Goal: Task Accomplishment & Management: Use online tool/utility

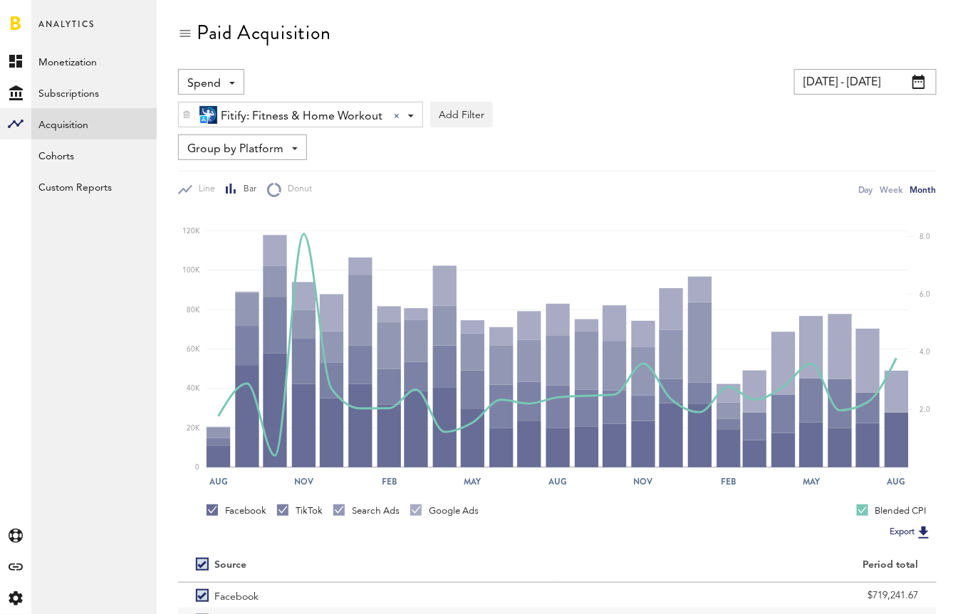
click at [546, 103] on div "Fitify: Fitness & Home Workout Fitify: Fitness & Home Workout All Active Inacti…" at bounding box center [557, 111] width 758 height 33
click at [813, 88] on input "[DATE] - [DATE]" at bounding box center [865, 82] width 142 height 26
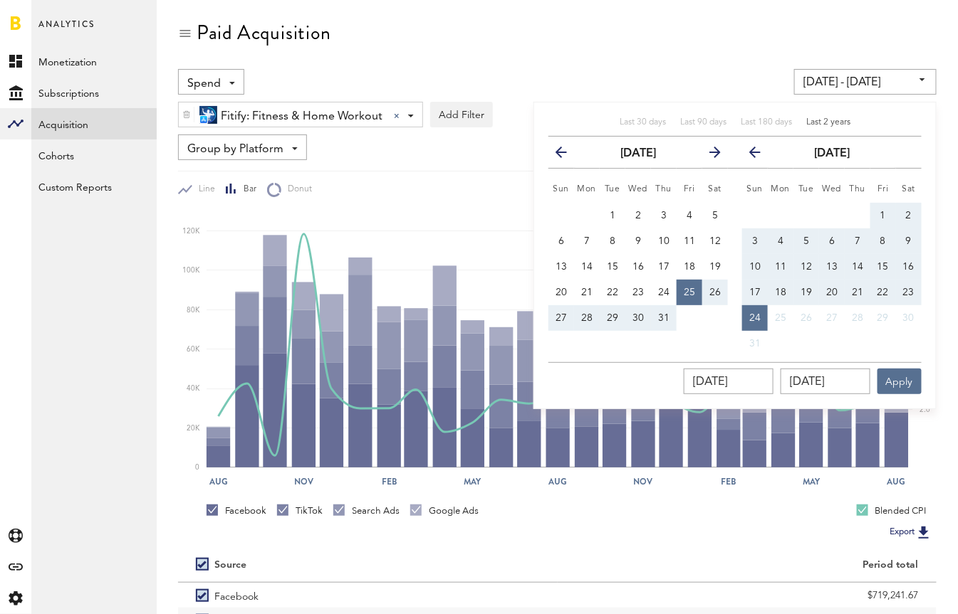
click at [709, 155] on icon "button" at bounding box center [709, 155] width 0 height 0
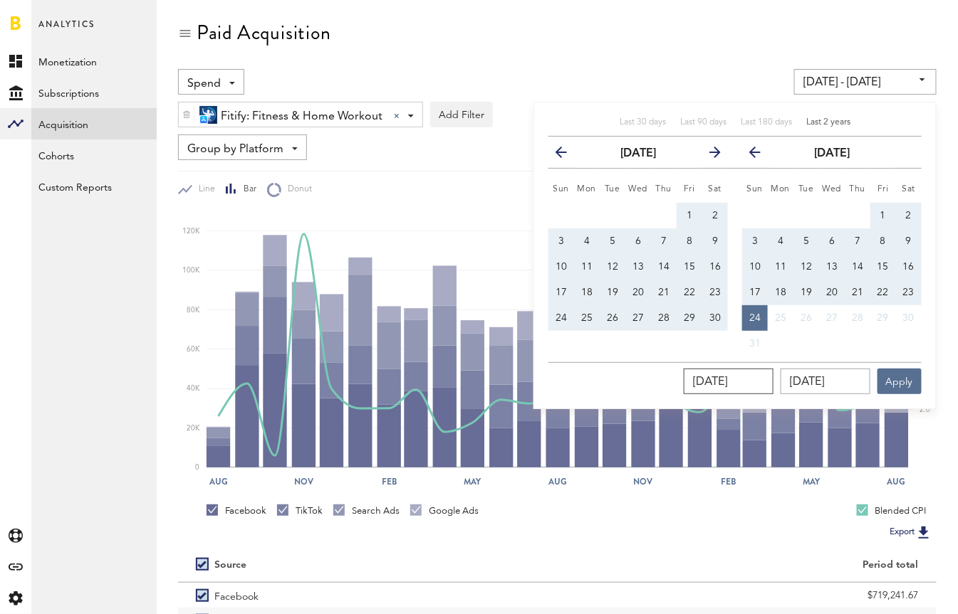
click at [751, 376] on input "[DATE]" at bounding box center [728, 382] width 90 height 26
type input "08/25/202_"
type input "[DATE] - [DATE]"
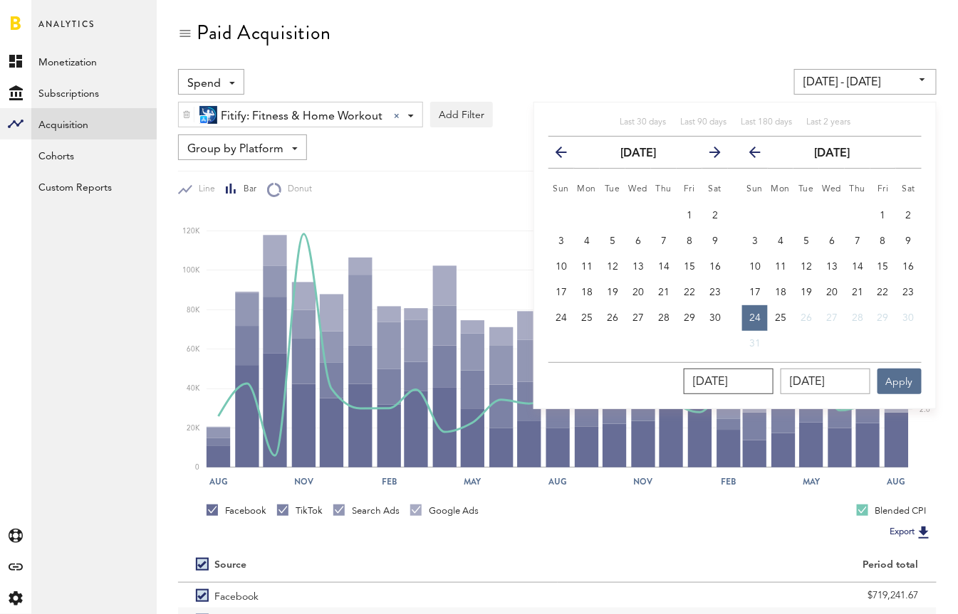
click at [743, 380] on input "[DATE]" at bounding box center [728, 382] width 90 height 26
click at [728, 382] on input "08/12/025_" at bounding box center [728, 382] width 90 height 26
type input "01/01/025_"
type input "[DATE] - [DATE]"
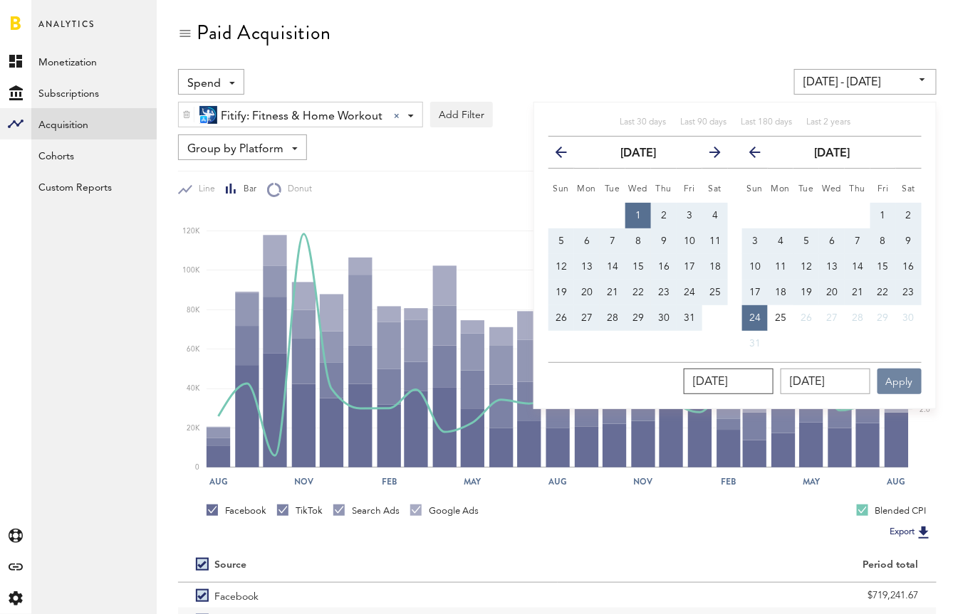
type input "[DATE]"
click at [902, 374] on button "Apply" at bounding box center [899, 382] width 44 height 26
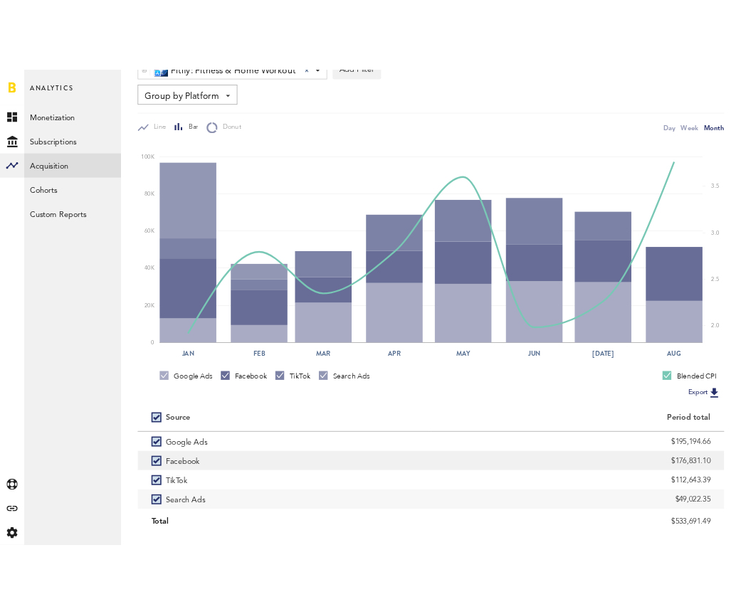
scroll to position [117, 0]
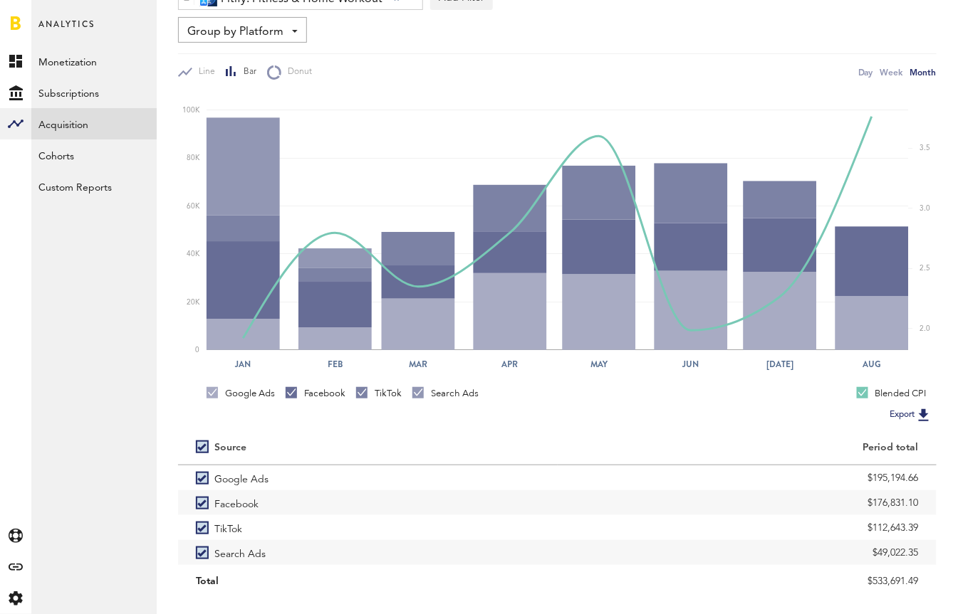
click at [161, 501] on div "Paid Acquisition Spend Spend Impressions Clicks Installs CPI [DATE] - [DATE] La…" at bounding box center [557, 249] width 801 height 733
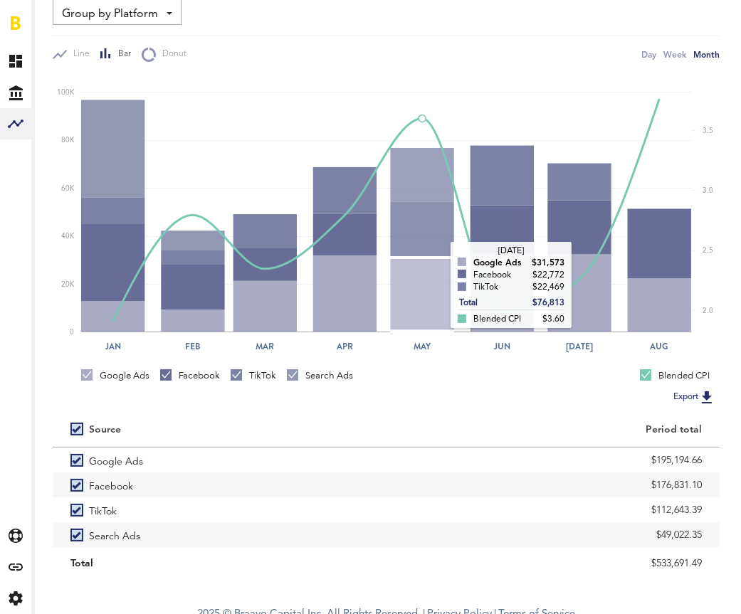
scroll to position [0, 0]
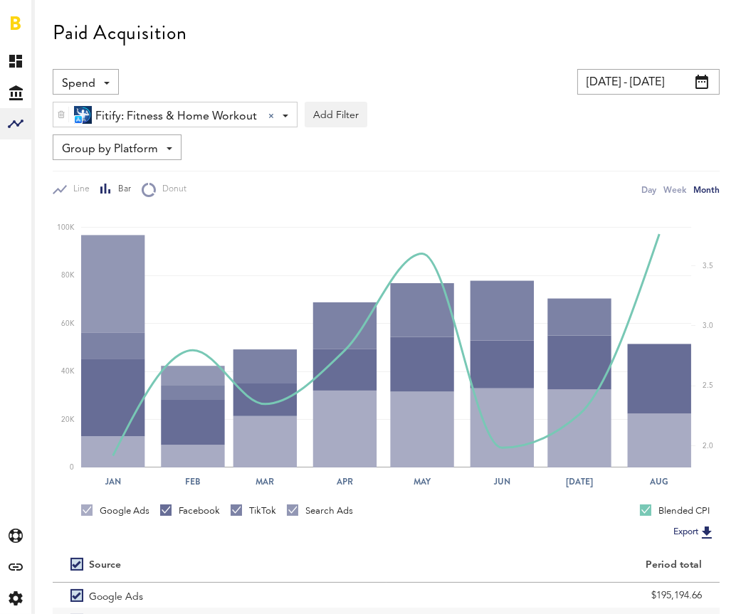
click at [645, 82] on input "[DATE] - [DATE]" at bounding box center [648, 82] width 142 height 26
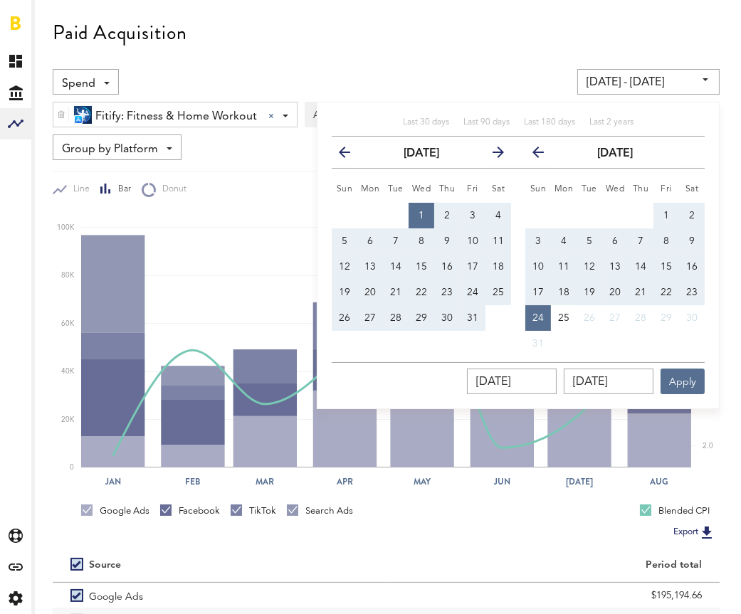
click at [507, 147] on th "next" at bounding box center [499, 153] width 26 height 32
click at [493, 155] on icon "button" at bounding box center [493, 155] width 0 height 0
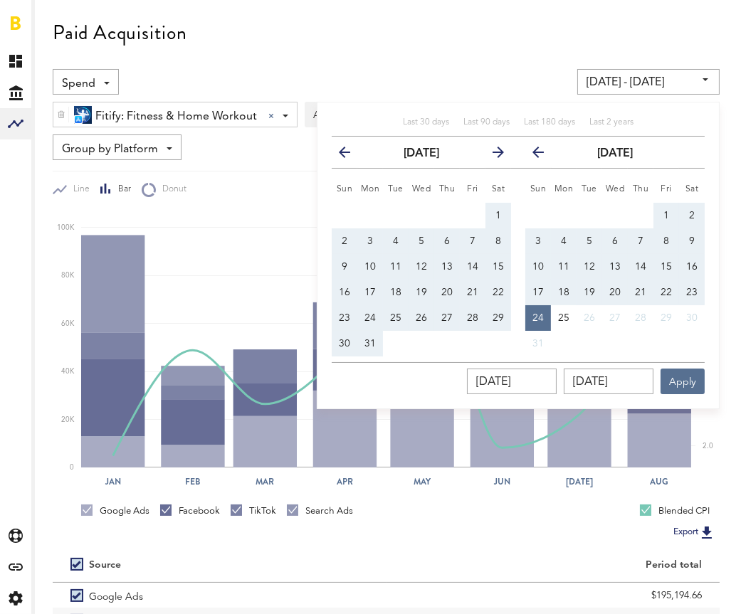
click at [493, 155] on icon "button" at bounding box center [493, 155] width 0 height 0
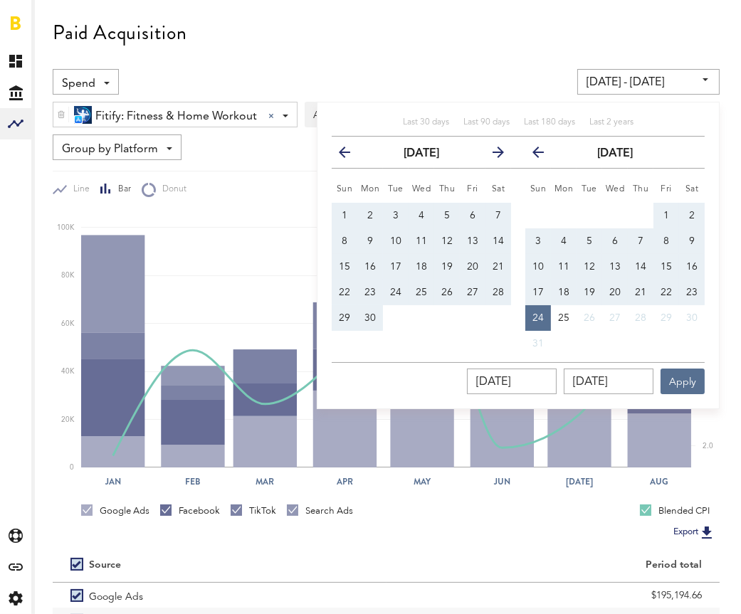
click at [493, 155] on icon "button" at bounding box center [493, 155] width 0 height 0
click at [350, 155] on icon "button" at bounding box center [350, 155] width 0 height 0
click at [348, 211] on button "1" at bounding box center [345, 216] width 26 height 26
type input "[DATE] - [DATE]"
type input "[DATE]"
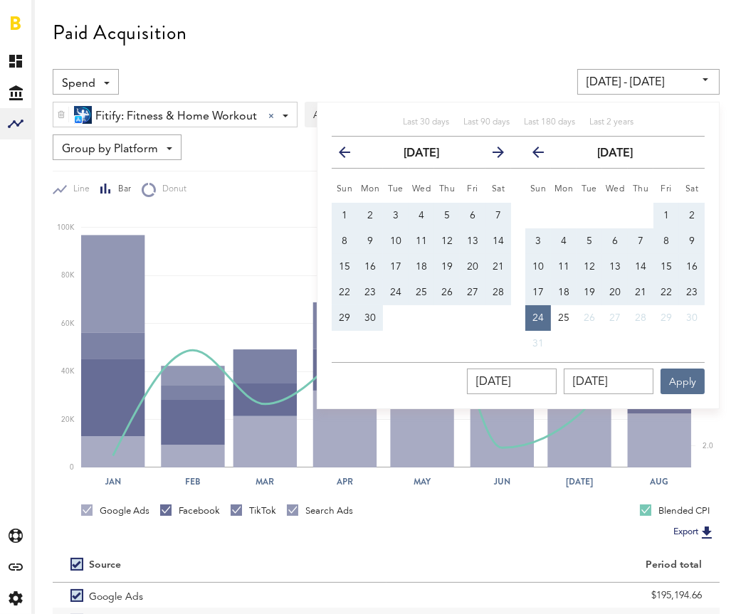
type input "[DATE]"
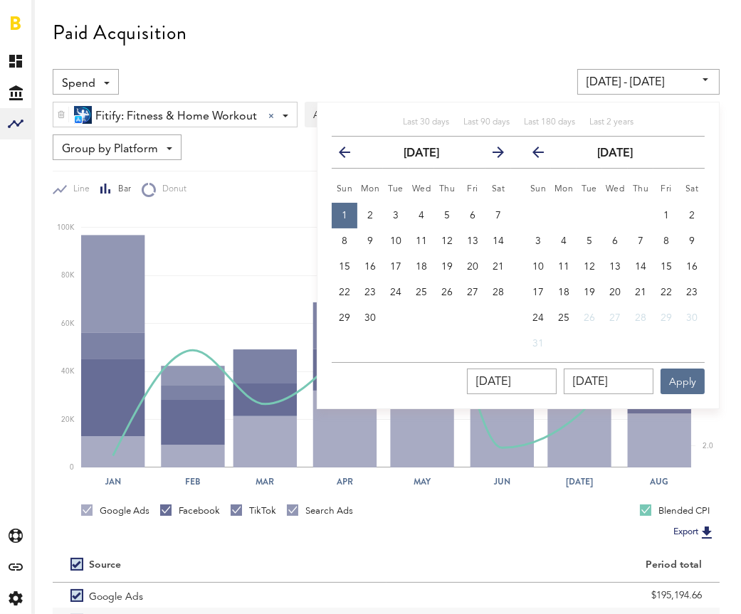
click at [535, 143] on button "previous" at bounding box center [537, 152] width 40 height 20
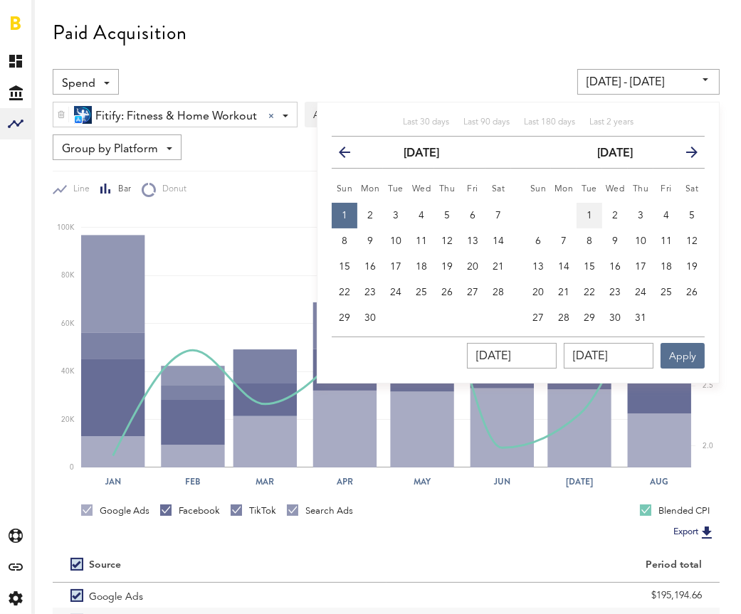
click at [586, 214] on button "1" at bounding box center [590, 216] width 26 height 26
type input "[DATE] - [DATE]"
type input "[DATE]"
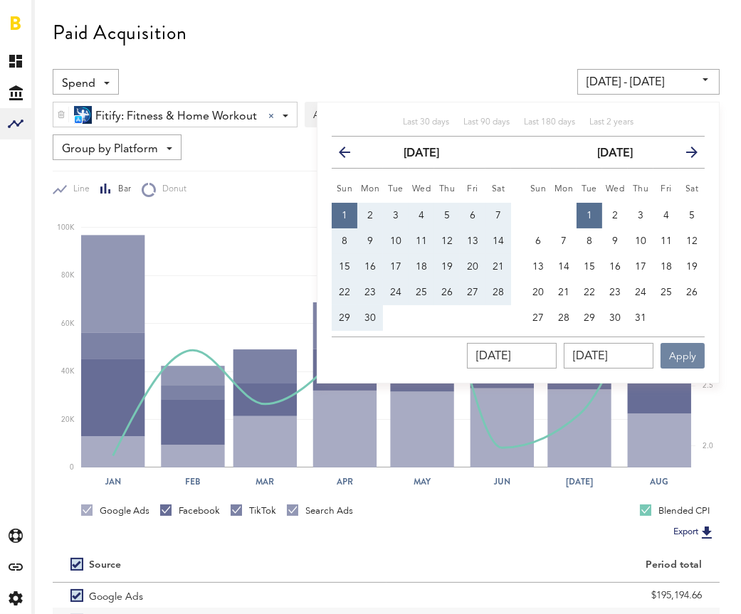
click at [686, 361] on button "Apply" at bounding box center [683, 356] width 44 height 26
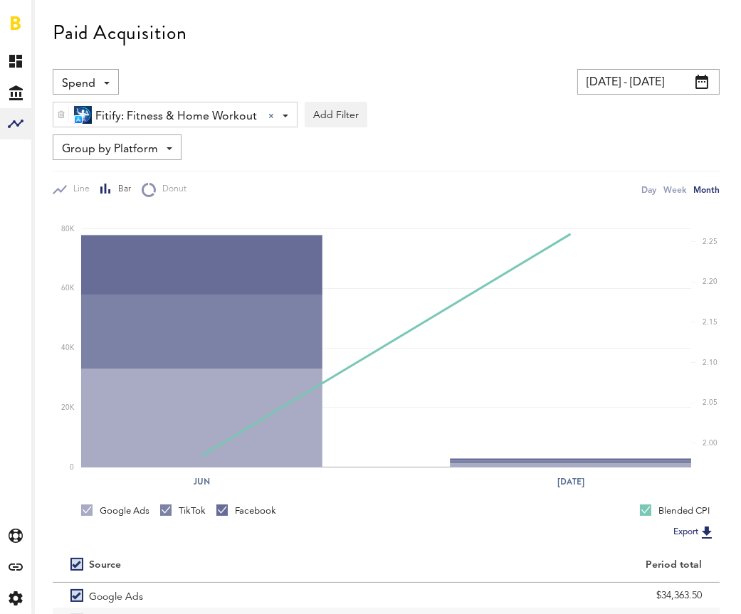
click at [673, 75] on input "[DATE] - [DATE]" at bounding box center [648, 82] width 142 height 26
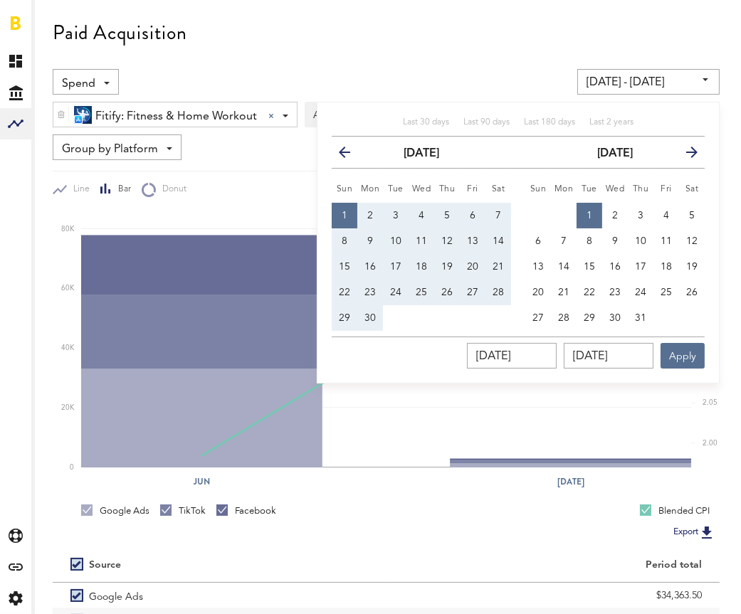
click at [373, 314] on span "30" at bounding box center [370, 318] width 11 height 10
type input "[DATE] - [DATE]"
type input "[DATE]"
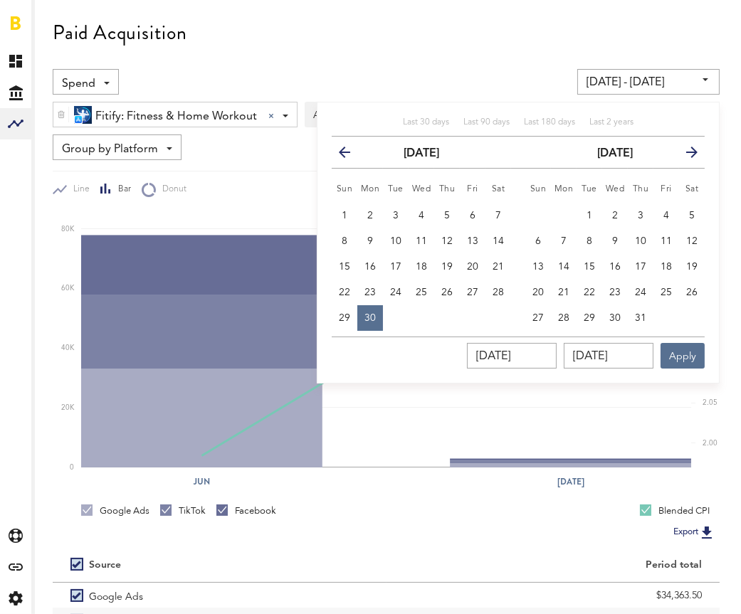
click at [345, 199] on th "Sun" at bounding box center [345, 186] width 26 height 35
click at [345, 216] on span "1" at bounding box center [345, 216] width 6 height 10
type input "[DATE] - [DATE]"
type input "[DATE]"
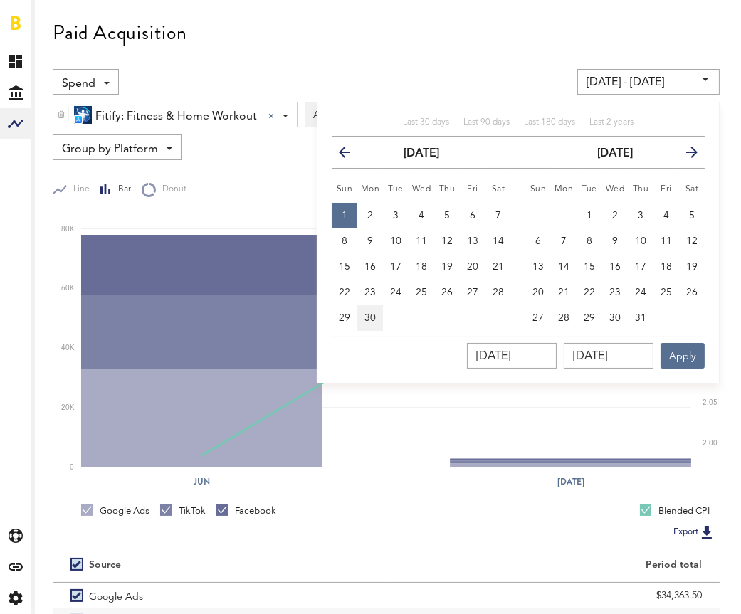
click at [369, 310] on button "30" at bounding box center [370, 318] width 26 height 26
type input "[DATE] - [DATE]"
type input "[DATE]"
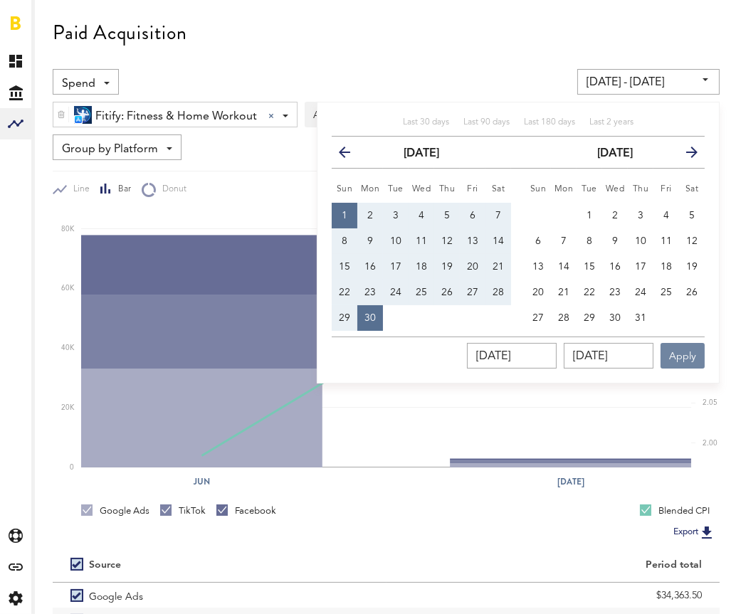
click at [671, 354] on button "Apply" at bounding box center [683, 356] width 44 height 26
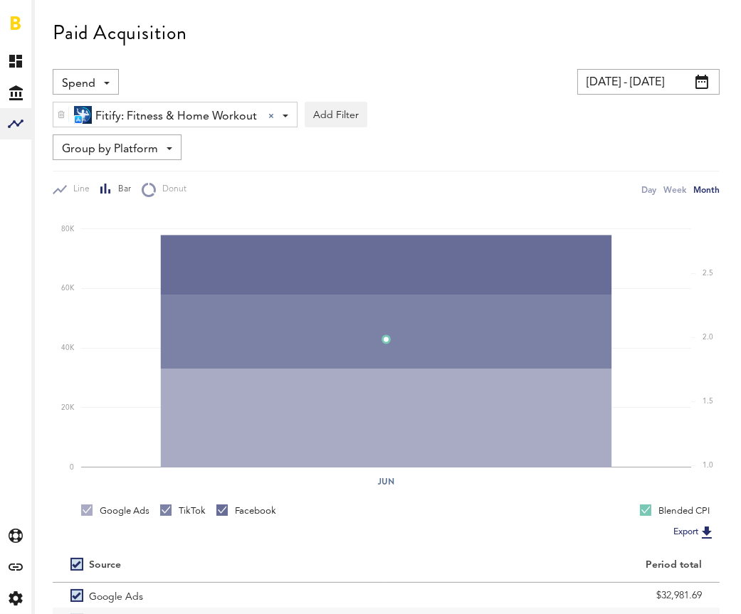
click at [654, 89] on input "[DATE] - [DATE]" at bounding box center [648, 82] width 142 height 26
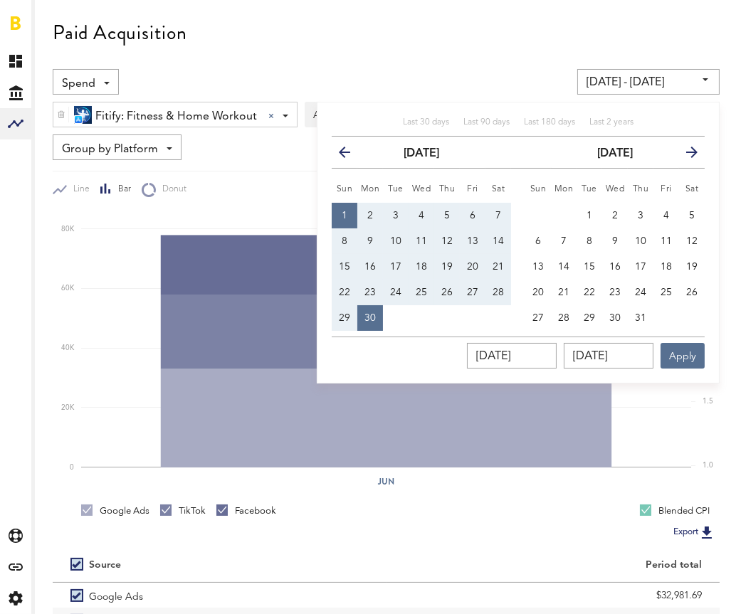
click at [58, 112] on img at bounding box center [61, 115] width 9 height 10
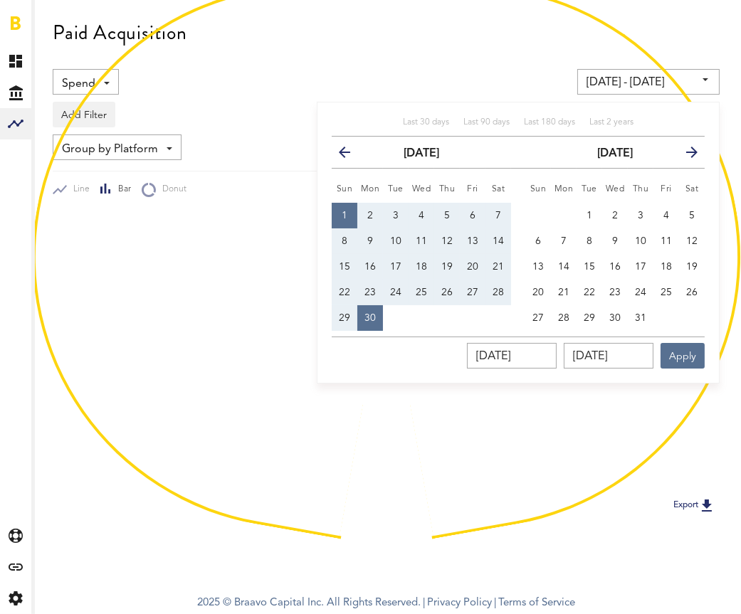
click at [293, 80] on div "Spend Spend Impressions Clicks Installs CPI" at bounding box center [200, 82] width 295 height 26
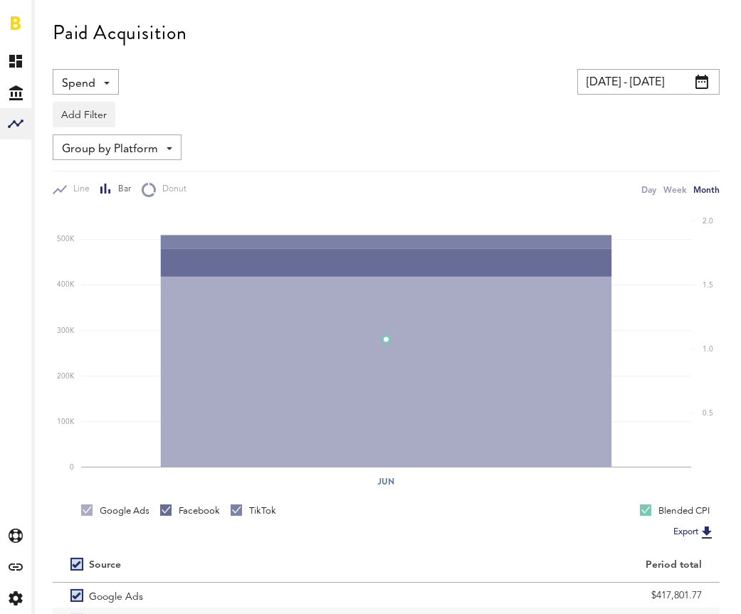
click at [682, 85] on input "[DATE] - [DATE]" at bounding box center [648, 82] width 142 height 26
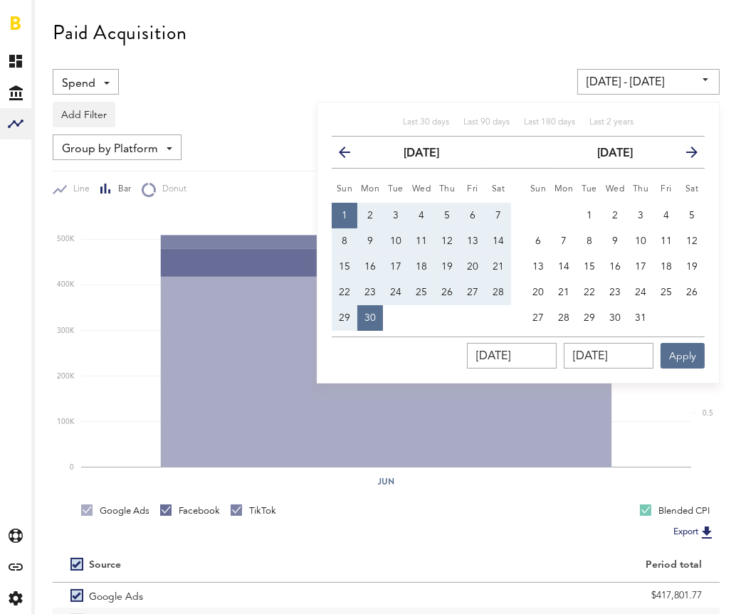
click at [493, 130] on div "Last 30 days Last 90 days Last 180 days Last 2 years" at bounding box center [518, 127] width 373 height 20
click at [491, 122] on span "Last 90 days" at bounding box center [486, 122] width 46 height 9
type input "[DATE] - [DATE]"
type input "[DATE]"
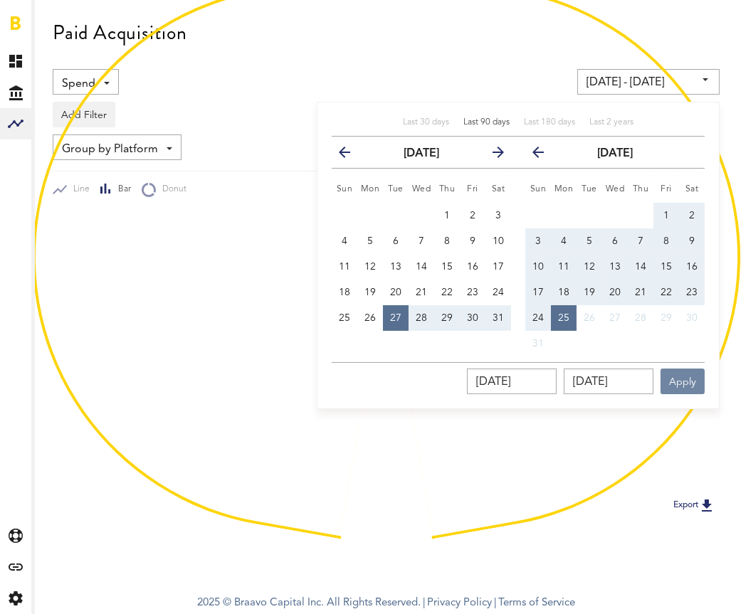
click at [692, 383] on button "Apply" at bounding box center [683, 382] width 44 height 26
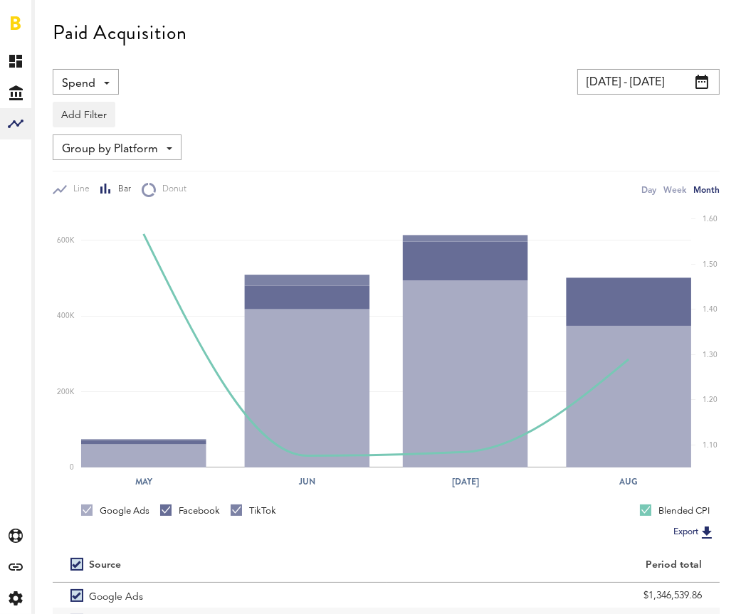
click at [633, 83] on input "[DATE] - [DATE]" at bounding box center [648, 82] width 142 height 26
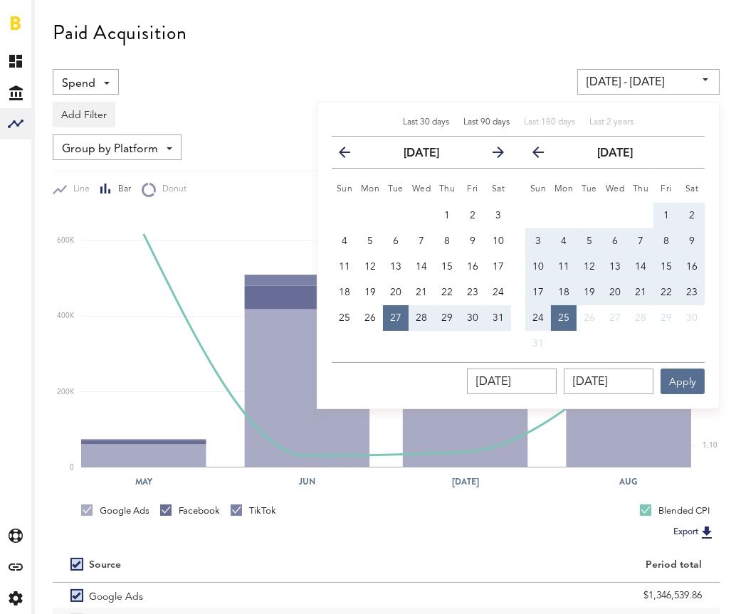
click at [424, 120] on span "Last 30 days" at bounding box center [426, 122] width 46 height 9
type input "[DATE] - [DATE]"
type input "[DATE]"
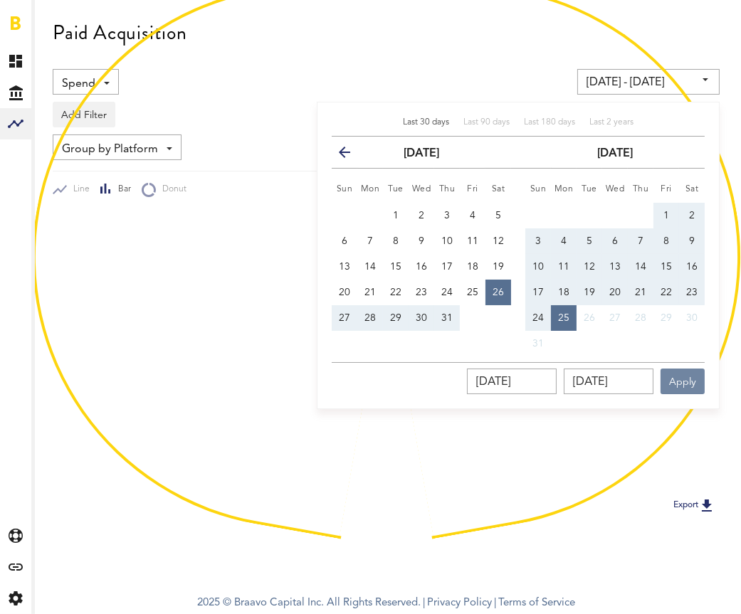
click at [694, 379] on button "Apply" at bounding box center [683, 382] width 44 height 26
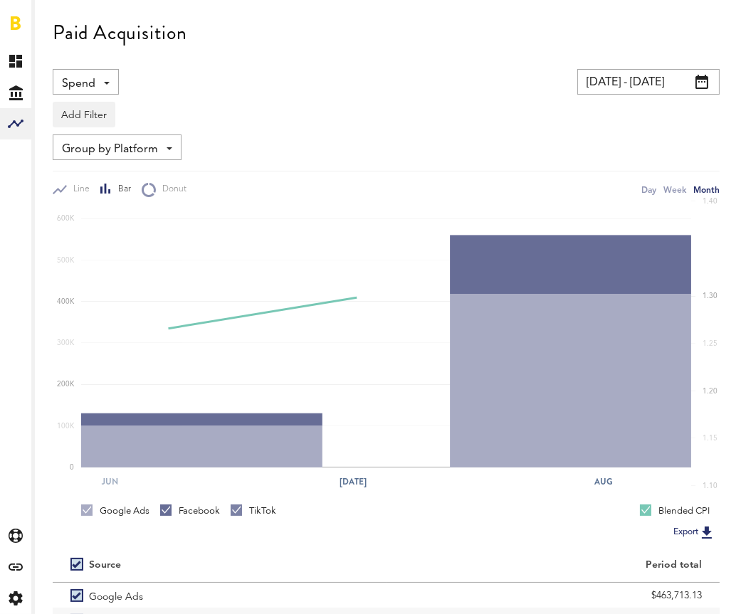
scroll to position [121, 0]
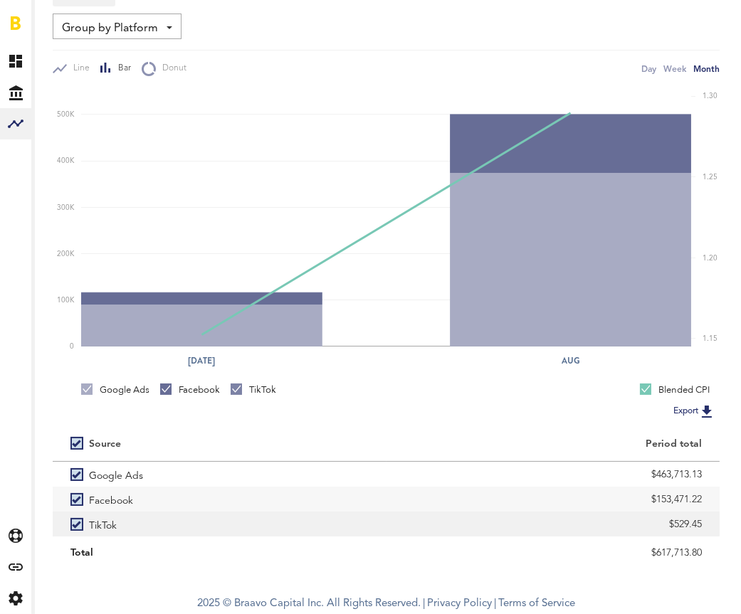
click at [572, 525] on div "$529.45" at bounding box center [553, 524] width 298 height 21
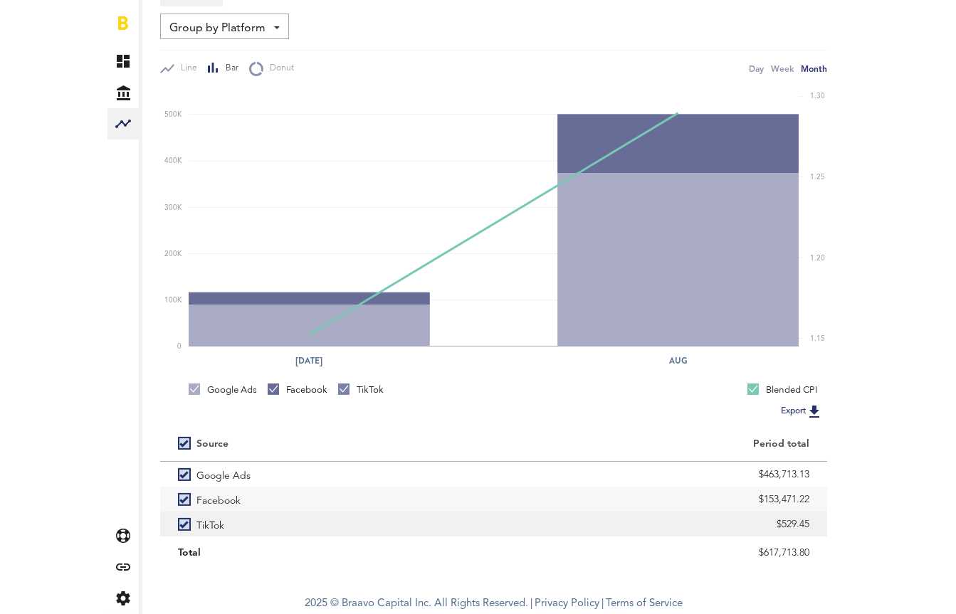
scroll to position [0, 0]
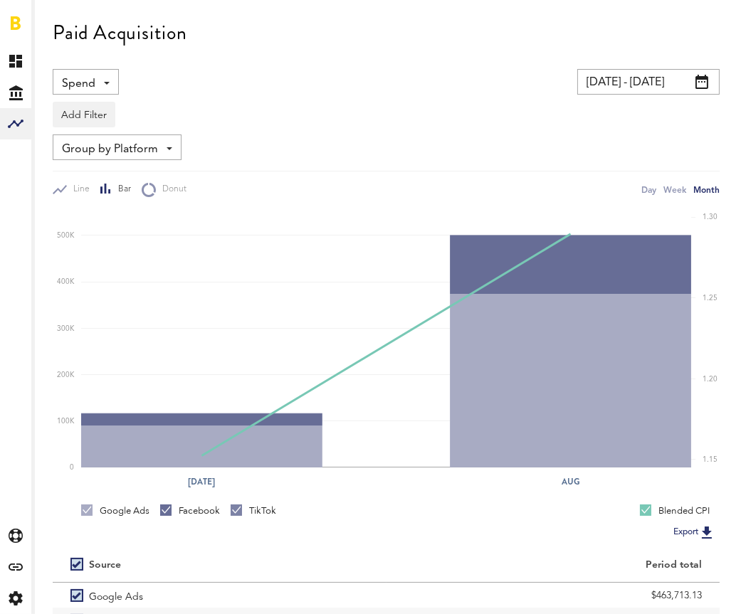
click at [440, 146] on div "Group by Platform Group by Platform Group by App Group by Ad Account" at bounding box center [386, 148] width 667 height 26
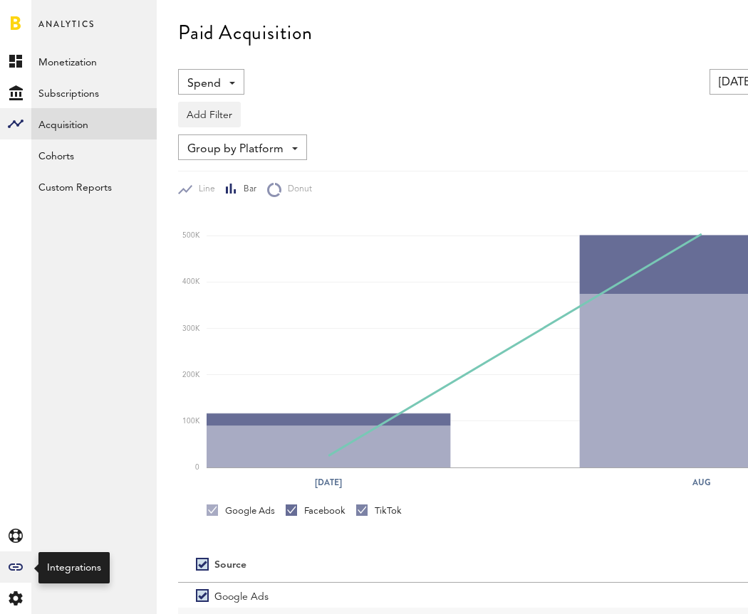
click at [12, 567] on icon "Created with Sketch." at bounding box center [16, 567] width 14 height 7
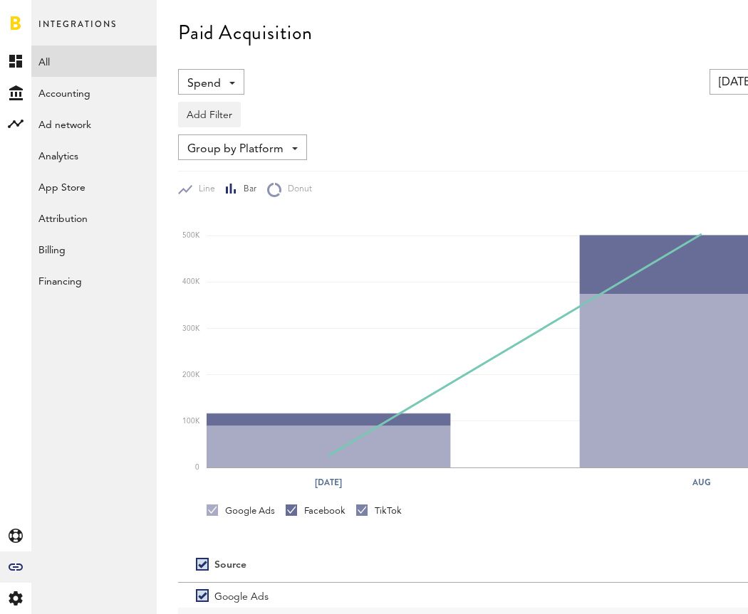
click at [49, 56] on link "All" at bounding box center [93, 61] width 125 height 31
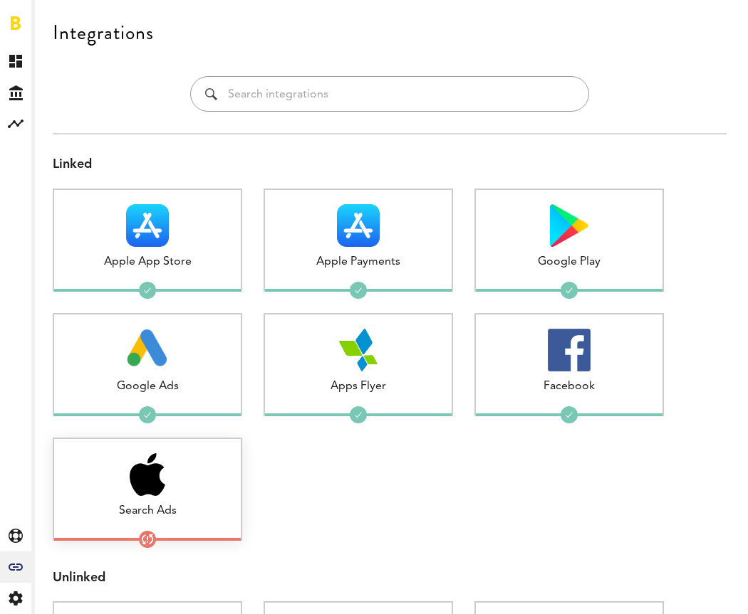
click at [152, 477] on img at bounding box center [148, 474] width 36 height 43
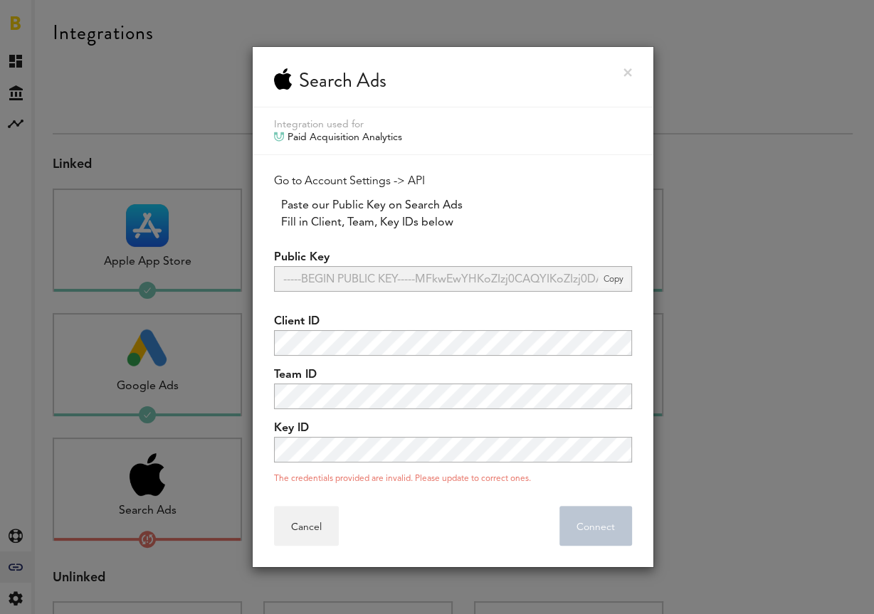
click at [614, 276] on span "Copy" at bounding box center [613, 279] width 31 height 19
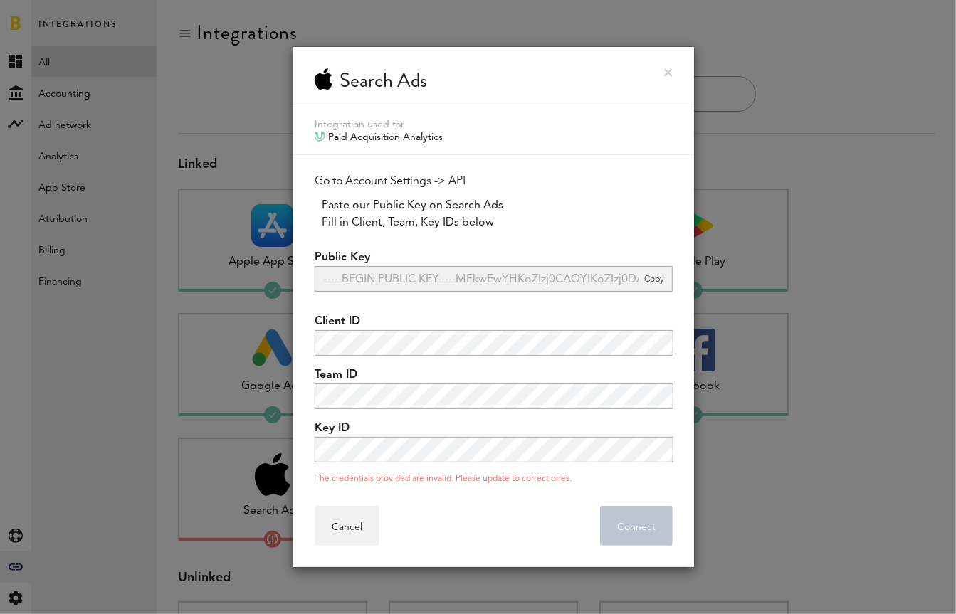
click at [653, 283] on span "Copy" at bounding box center [654, 279] width 31 height 19
